Goal: Task Accomplishment & Management: Use online tool/utility

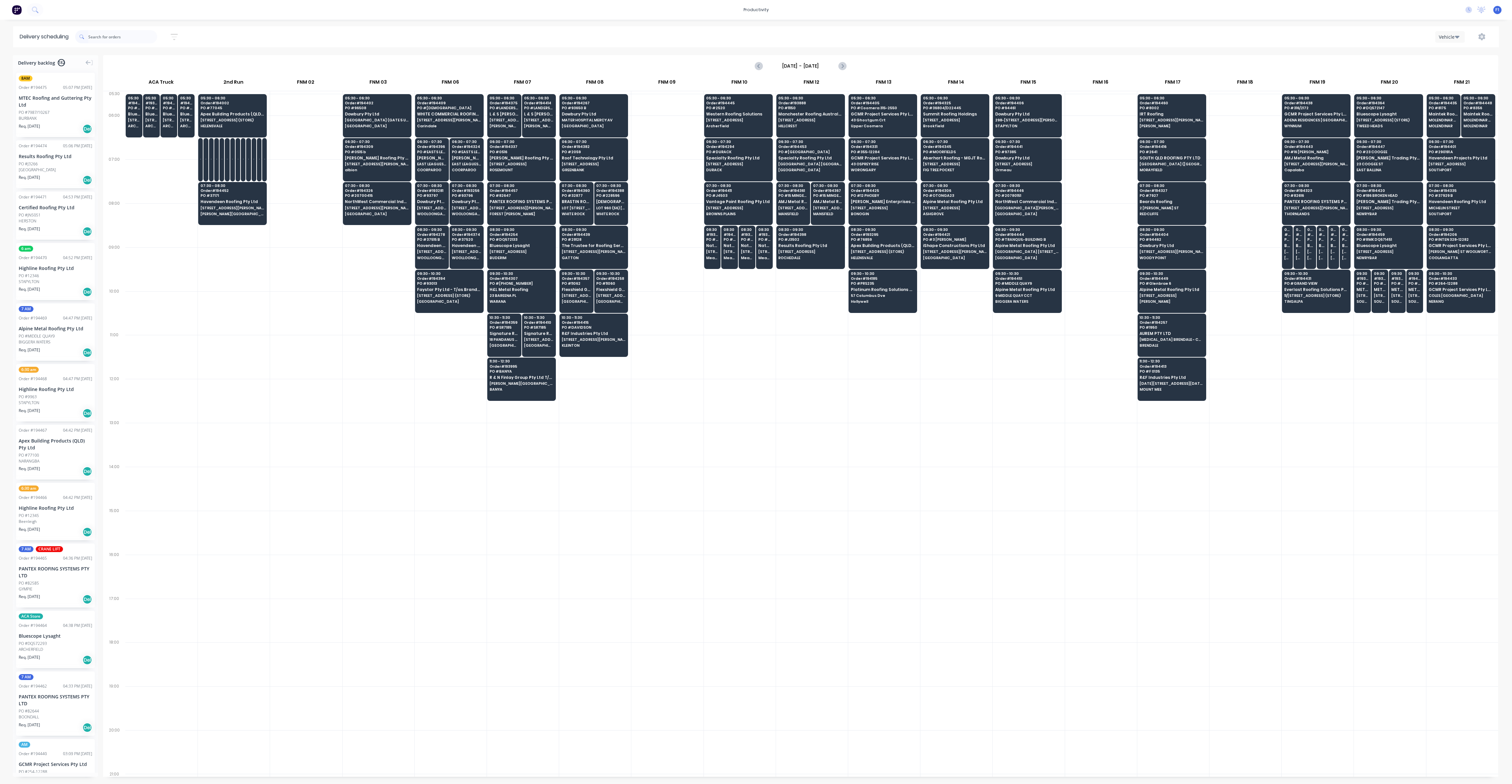
scroll to position [0, 1]
click at [99, 37] on input "text" at bounding box center [122, 36] width 69 height 13
click at [108, 32] on input "text" at bounding box center [122, 36] width 69 height 13
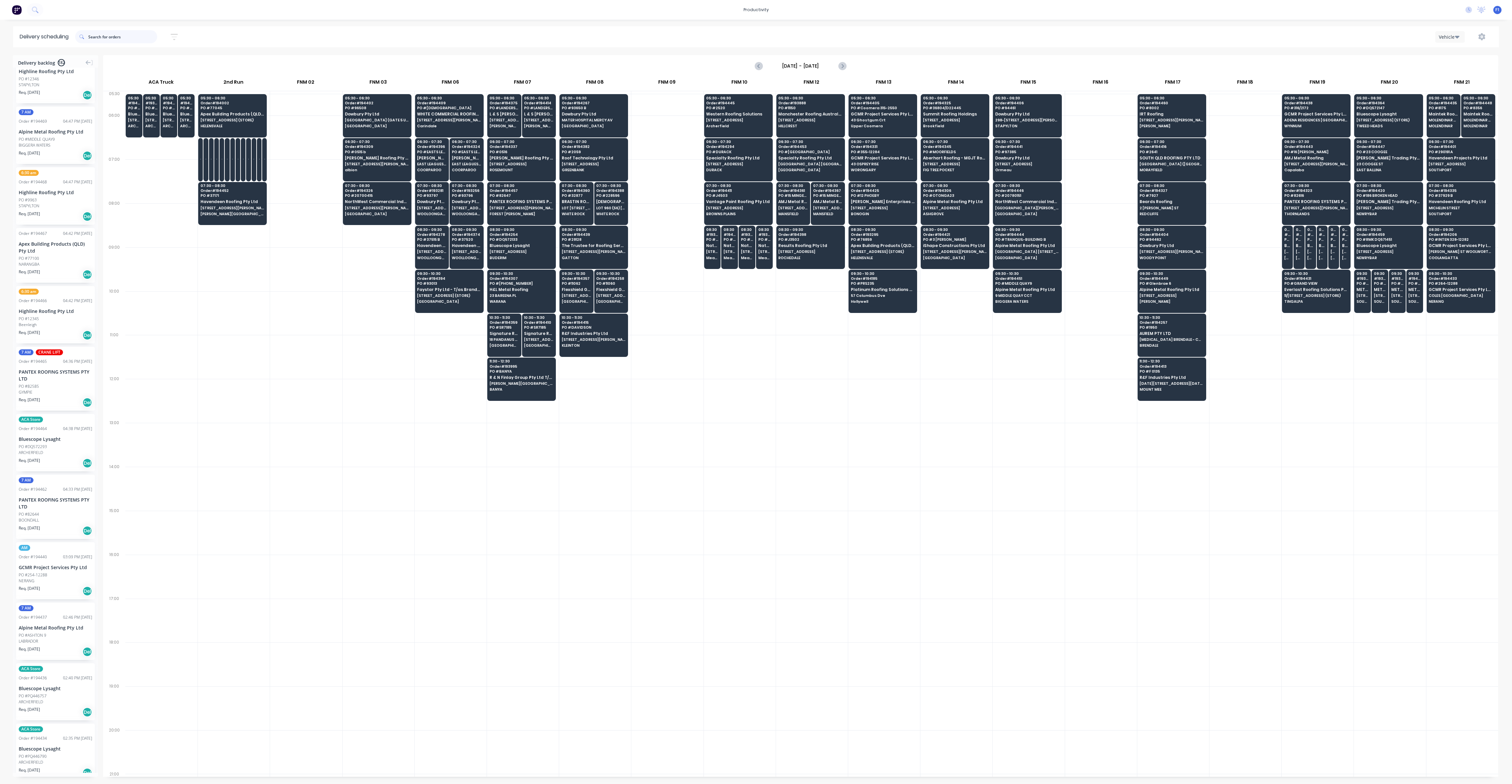
scroll to position [246, 0]
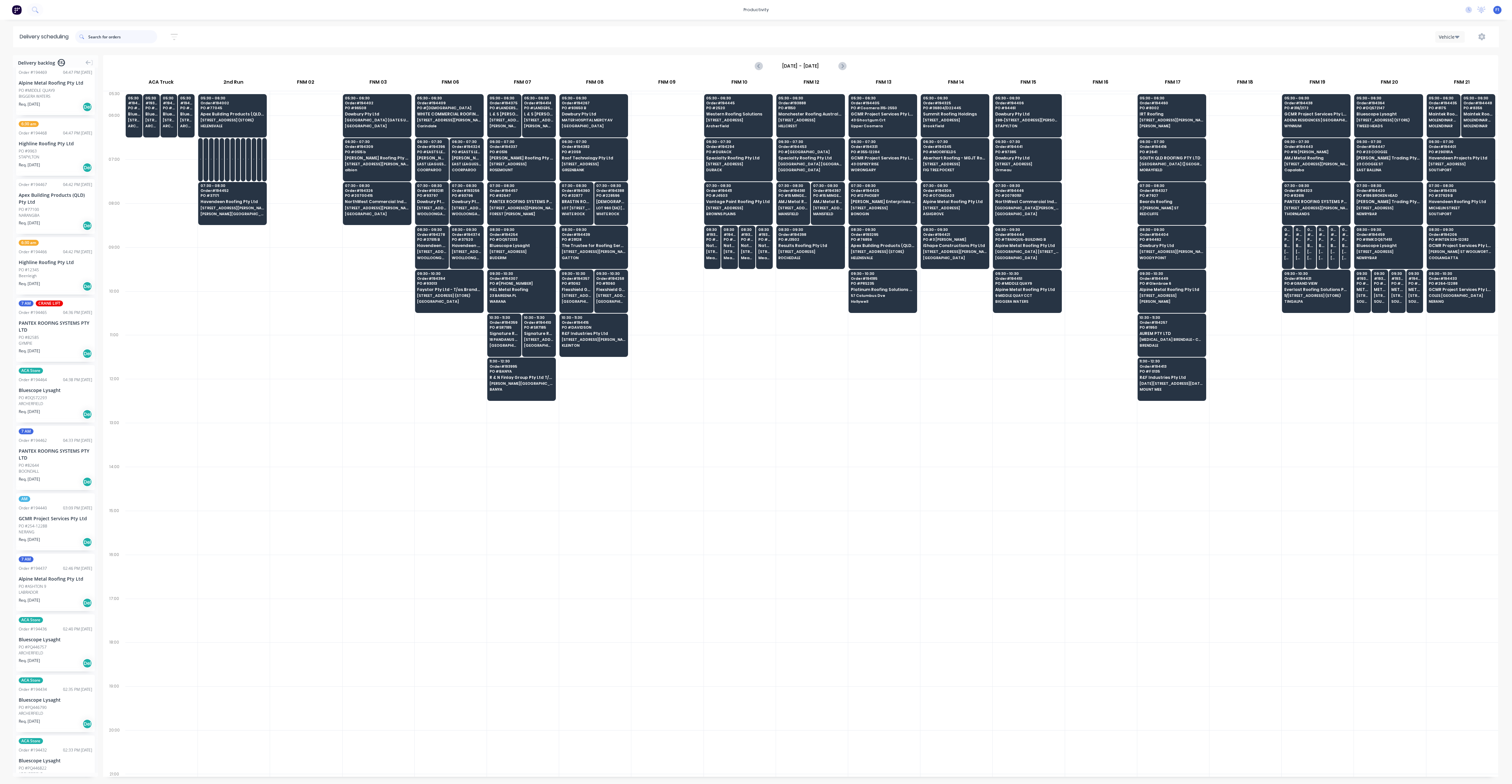
click at [113, 39] on input "text" at bounding box center [122, 36] width 69 height 13
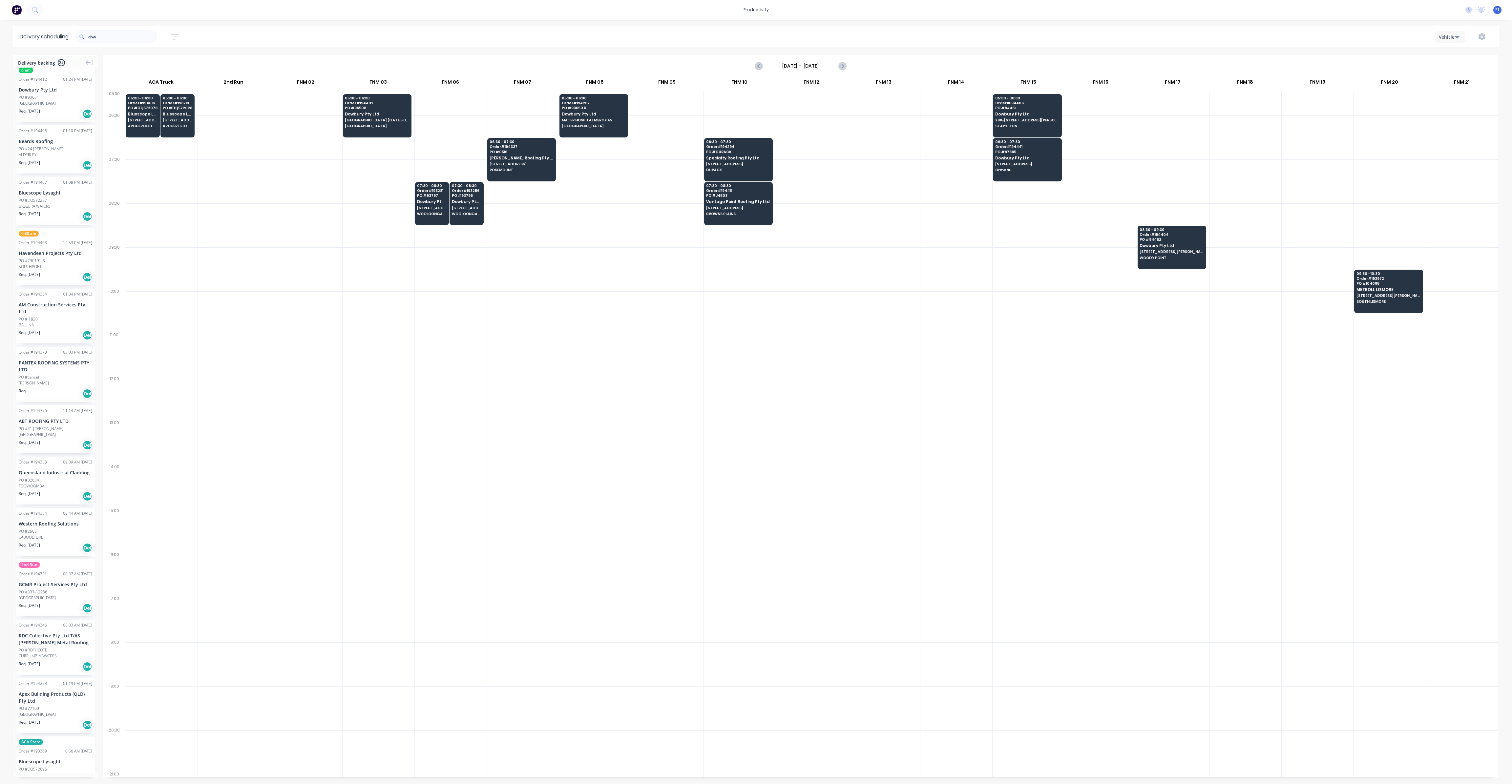
drag, startPoint x: 95, startPoint y: 113, endPoint x: 97, endPoint y: 129, distance: 16.1
click at [97, 129] on div "Order # 194467 04:42 PM [DATE] Apex Building Products (QLD) Pty Ltd PO #77100 N…" at bounding box center [55, 420] width 85 height 705
click at [105, 34] on input "dow" at bounding box center [122, 36] width 69 height 13
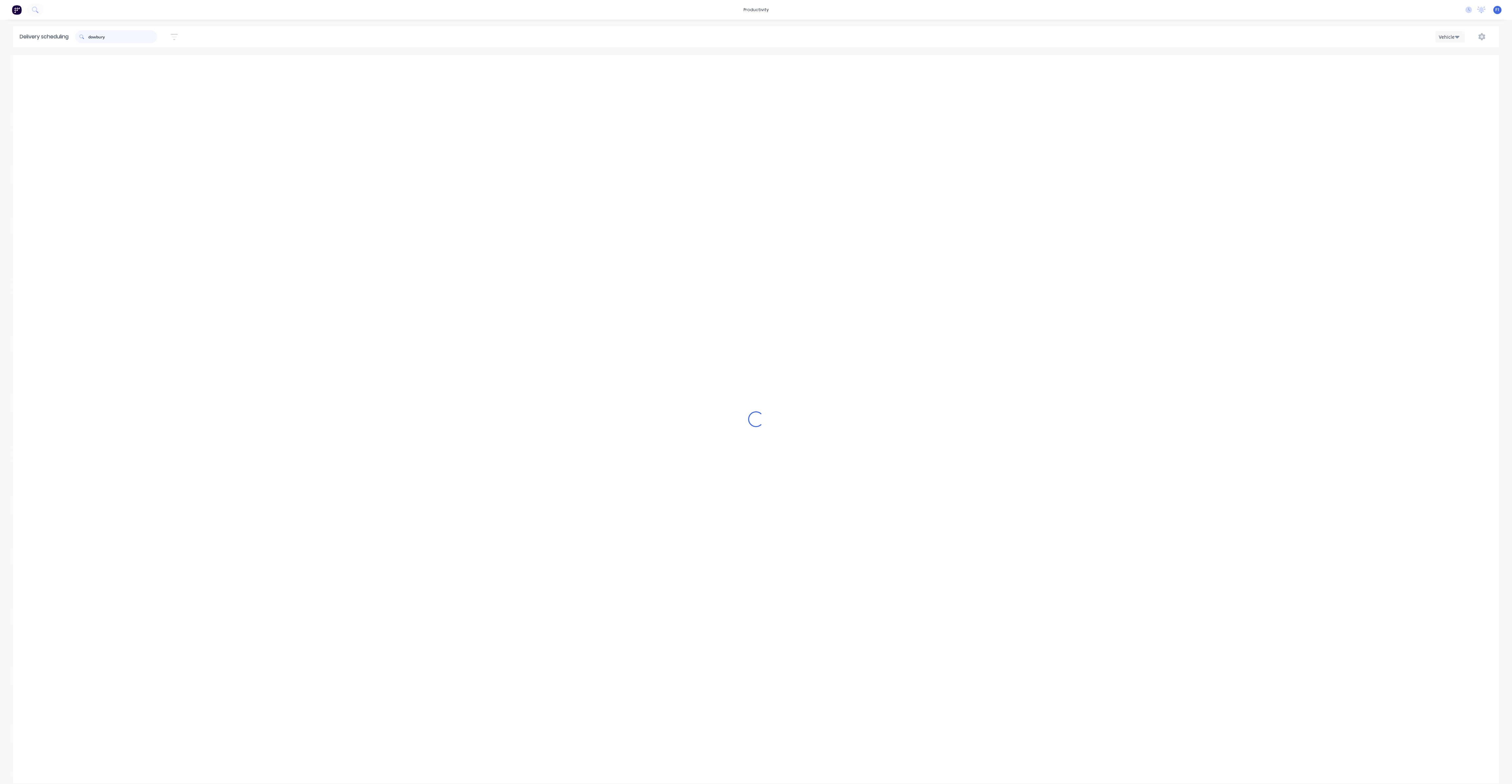
scroll to position [0, 0]
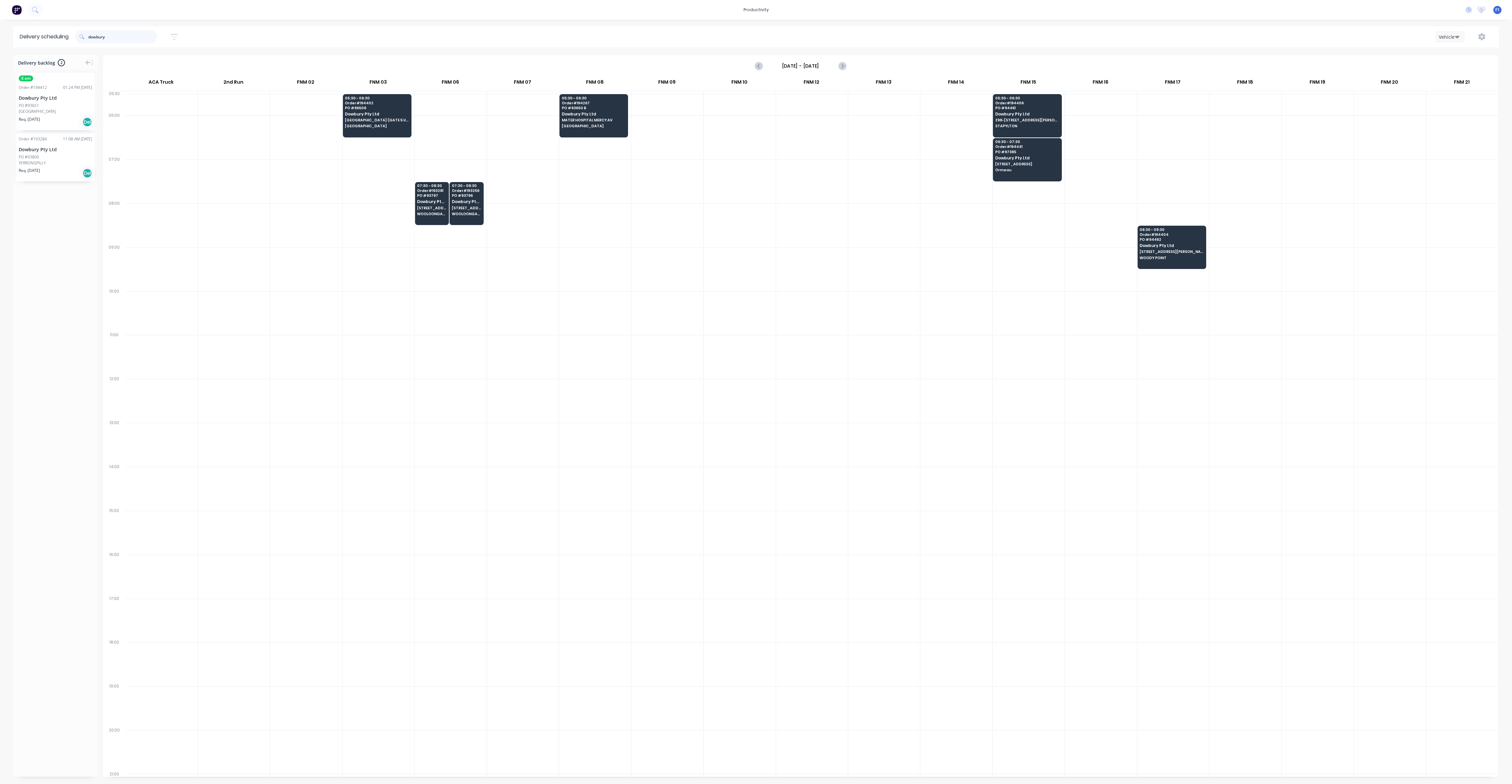
type input "dowbury"
click at [47, 168] on div "Req. [DATE] Del" at bounding box center [55, 173] width 73 height 11
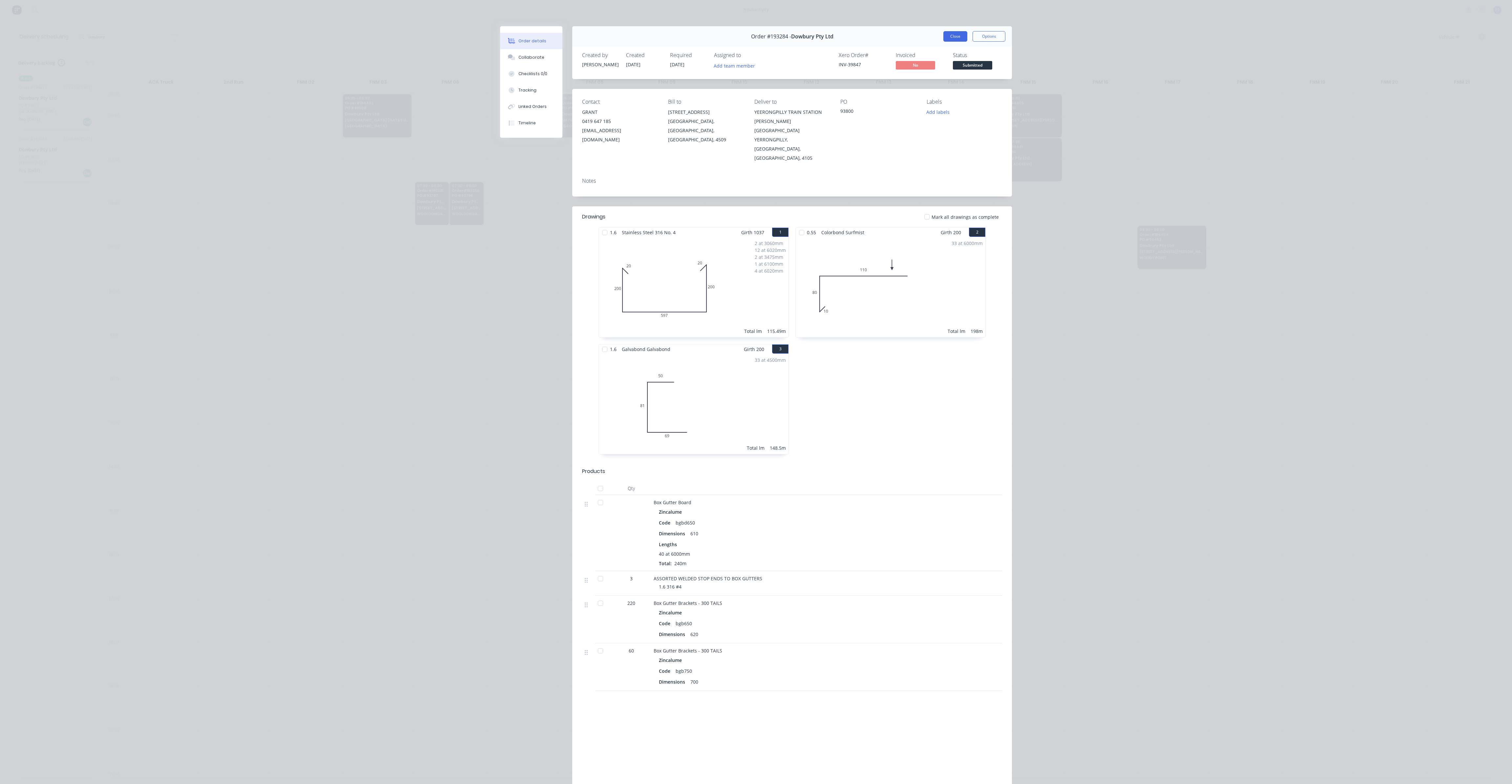
click at [956, 39] on button "Close" at bounding box center [955, 36] width 24 height 11
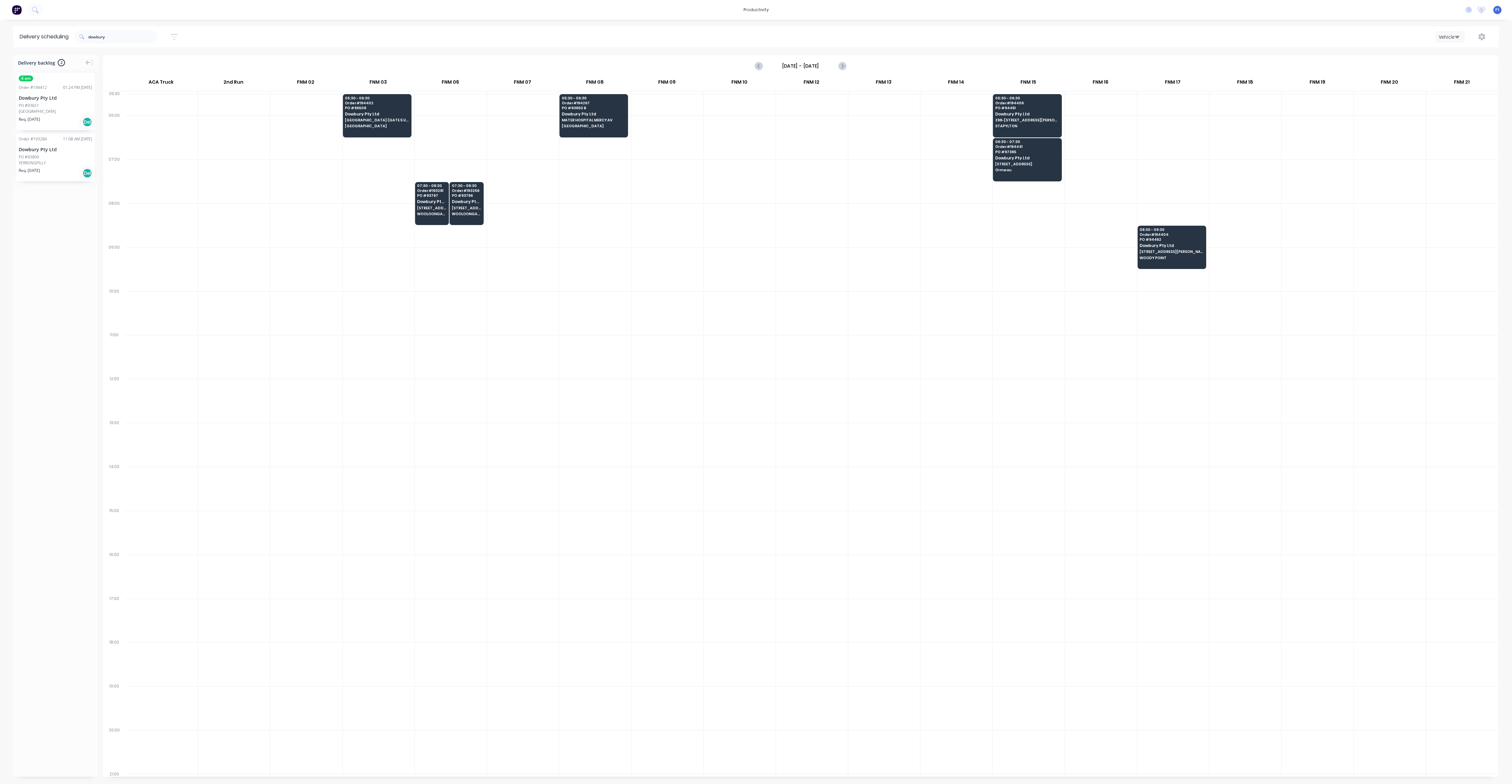
click at [30, 169] on span "Req. [DATE]" at bounding box center [29, 171] width 21 height 6
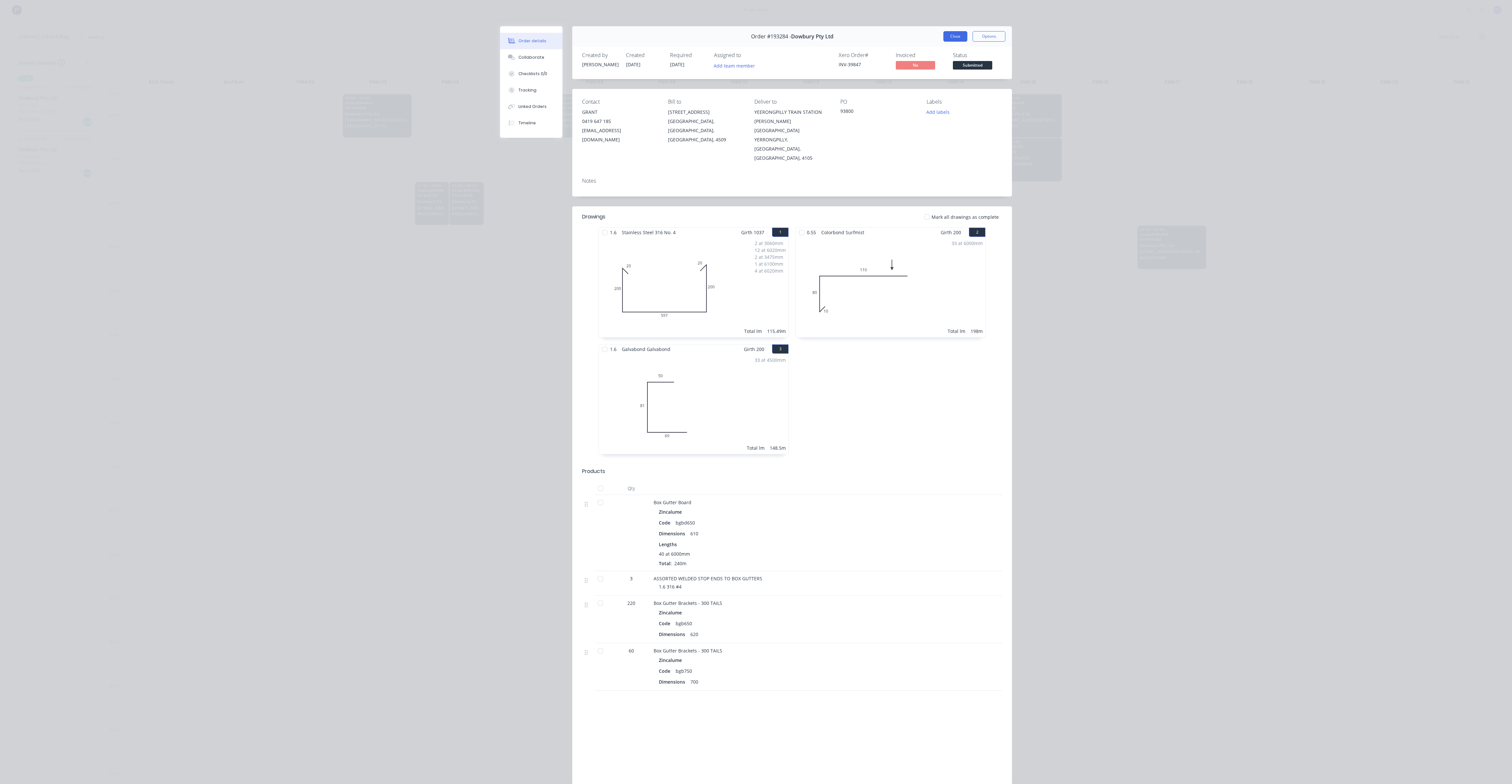
click at [949, 37] on button "Close" at bounding box center [955, 36] width 24 height 11
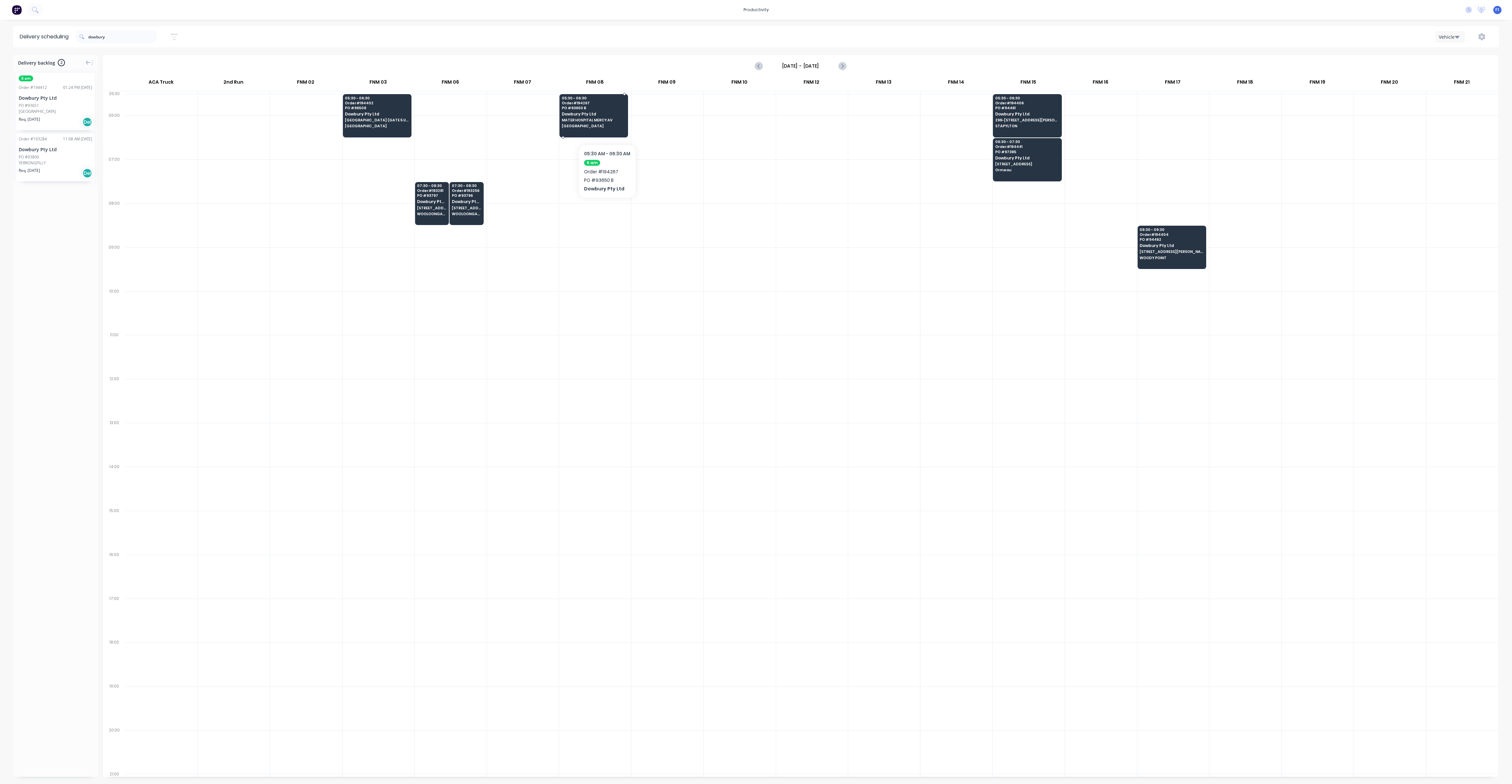
click at [608, 124] on span "[GEOGRAPHIC_DATA]" at bounding box center [593, 126] width 63 height 4
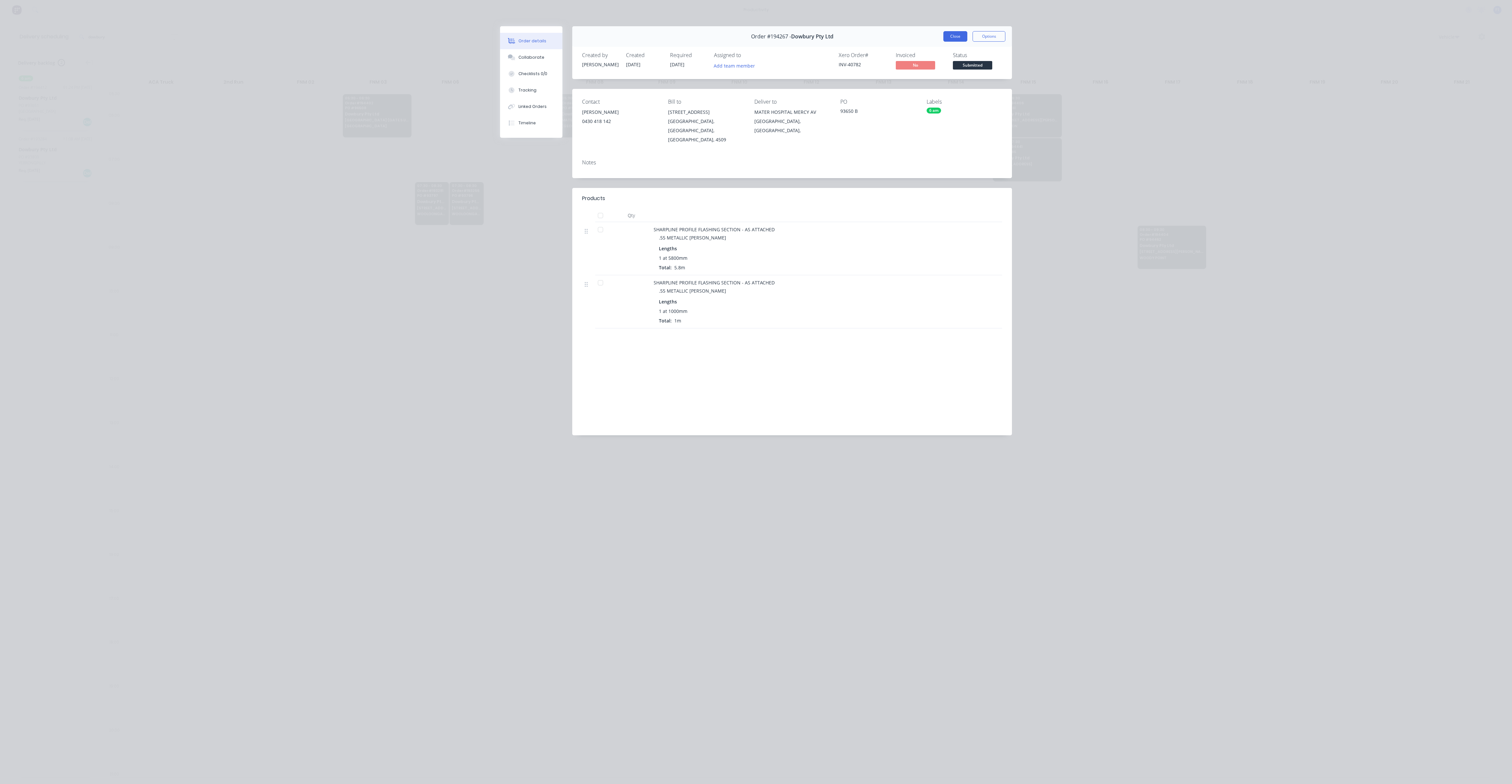
click at [962, 36] on button "Close" at bounding box center [955, 36] width 24 height 11
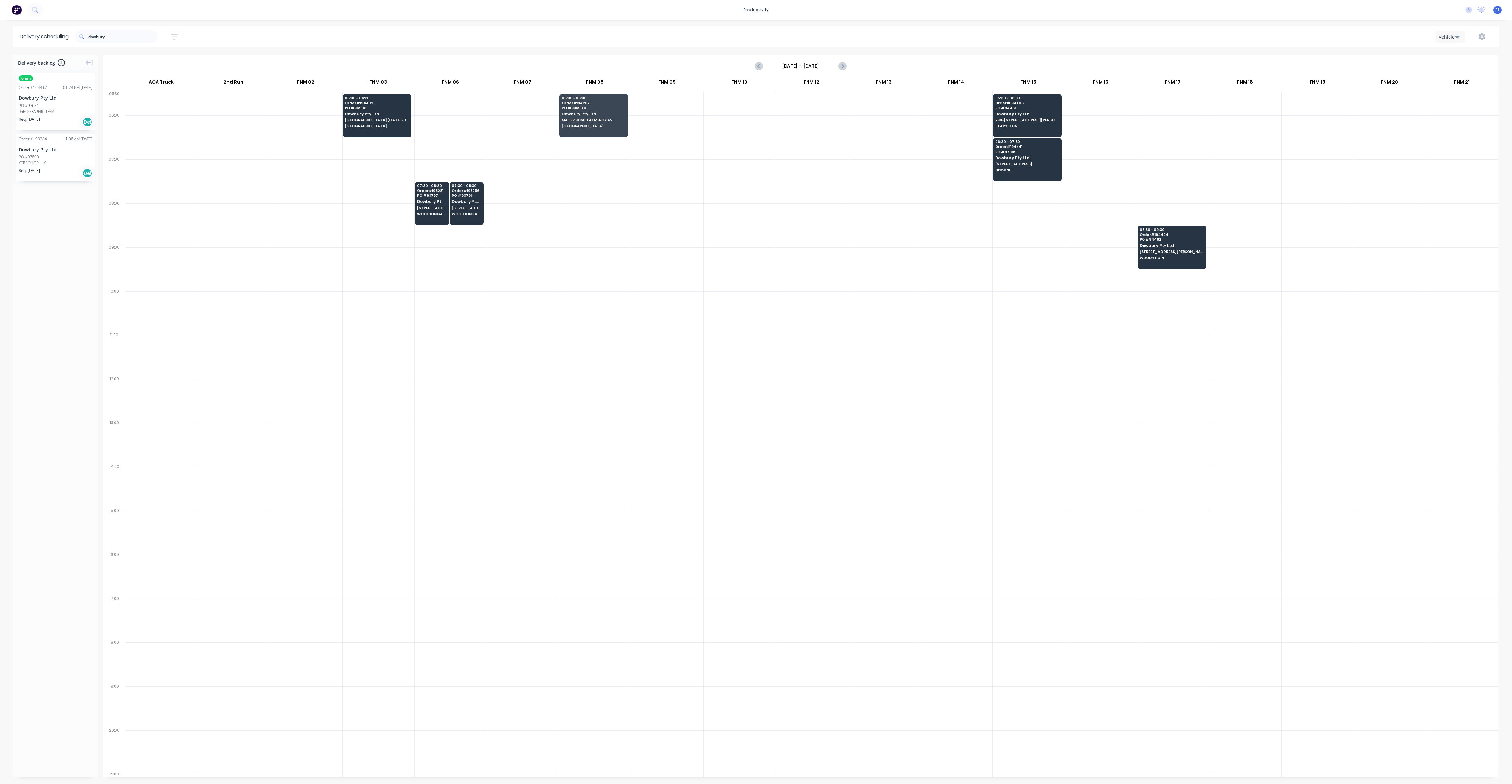
click at [55, 168] on div "Req. [DATE] Del" at bounding box center [55, 173] width 73 height 11
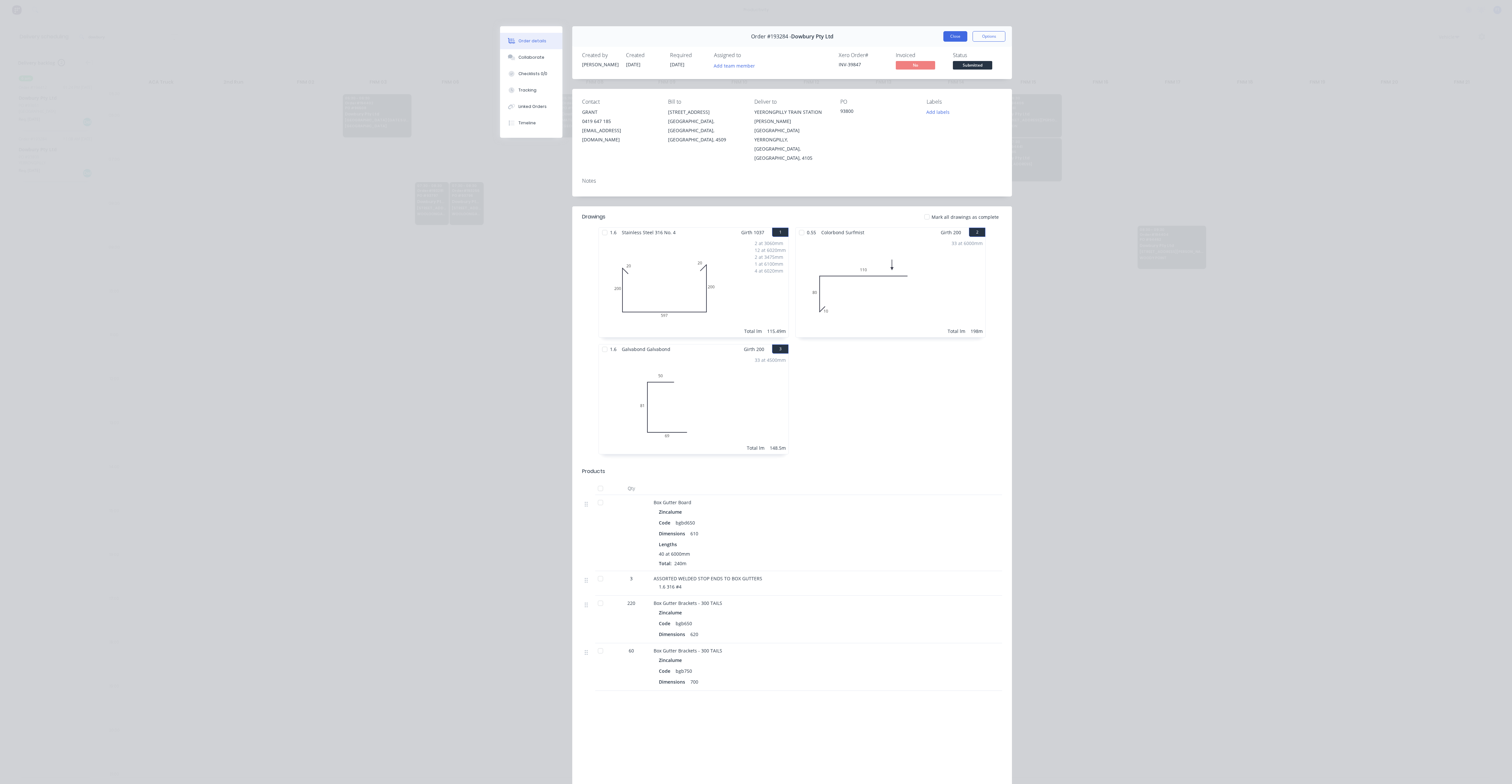
click at [953, 37] on button "Close" at bounding box center [955, 36] width 24 height 11
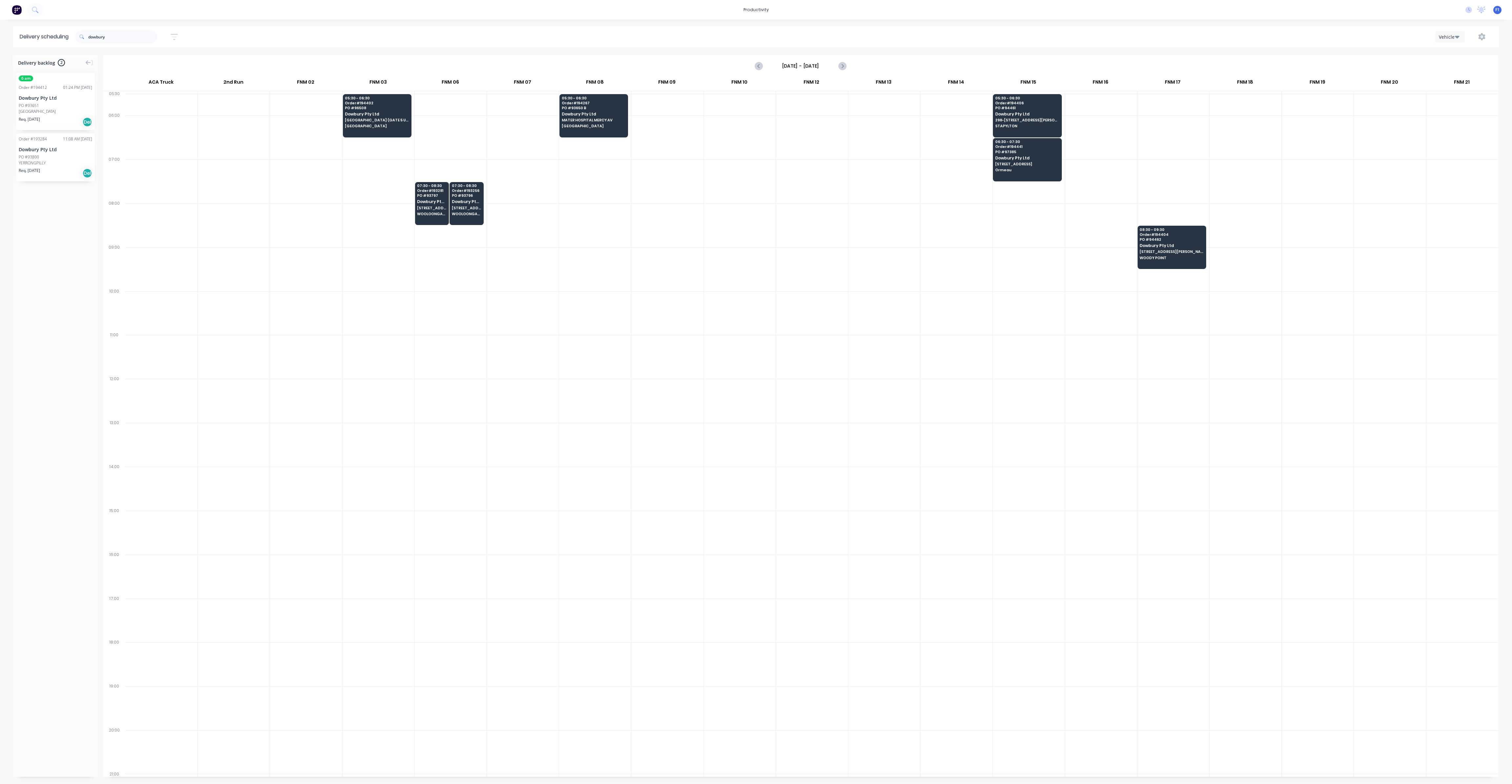
click at [787, 201] on div at bounding box center [812, 181] width 72 height 44
drag, startPoint x: 121, startPoint y: 32, endPoint x: 68, endPoint y: 29, distance: 53.1
click at [77, 32] on div "dowbury" at bounding box center [116, 36] width 82 height 13
